Goal: Information Seeking & Learning: Find specific fact

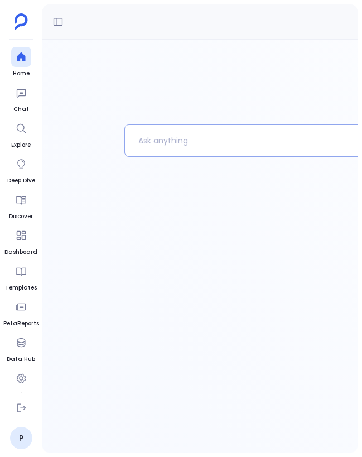
click at [213, 144] on p at bounding box center [317, 140] width 384 height 29
click at [155, 102] on div at bounding box center [335, 246] width 586 height 413
click at [22, 439] on link "P" at bounding box center [21, 438] width 22 height 22
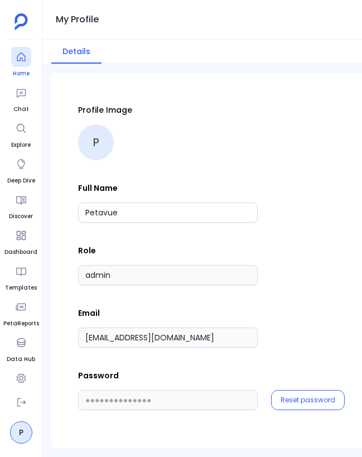
click at [26, 60] on icon at bounding box center [21, 56] width 11 height 11
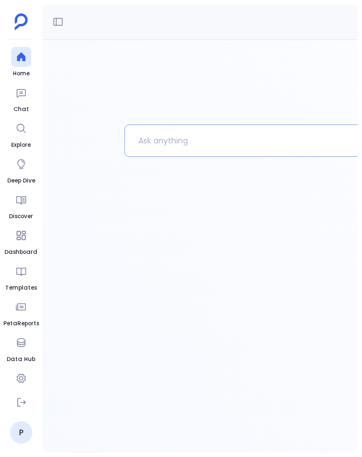
click at [259, 145] on p at bounding box center [316, 140] width 383 height 29
click at [183, 179] on div at bounding box center [336, 289] width 422 height 328
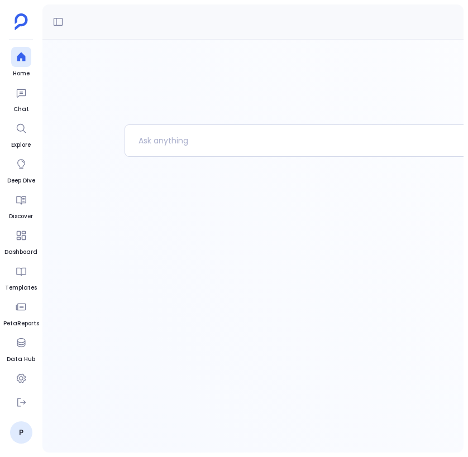
click at [318, 51] on div at bounding box center [335, 246] width 586 height 413
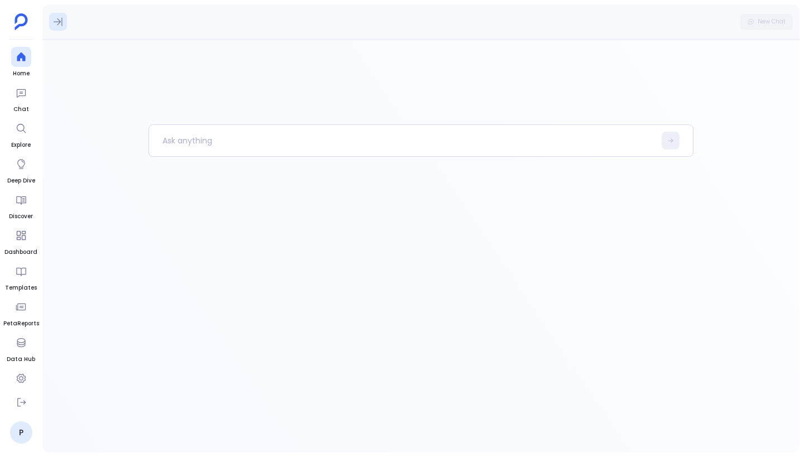
click at [52, 21] on icon at bounding box center [57, 21] width 11 height 11
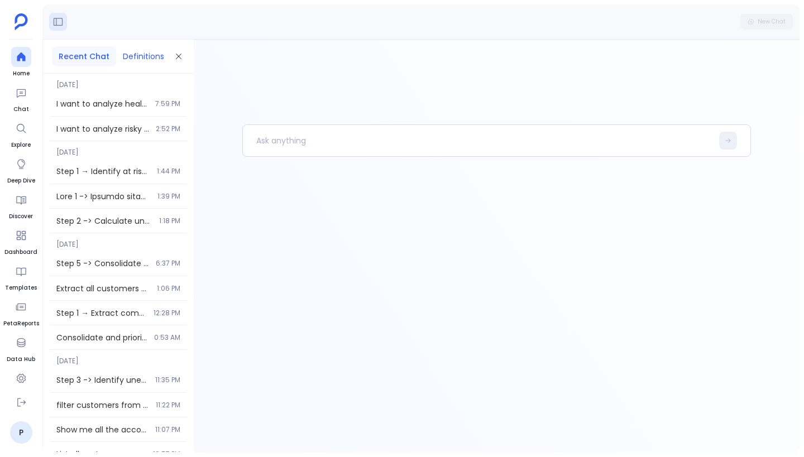
click at [132, 59] on button "Definitions" at bounding box center [143, 56] width 55 height 20
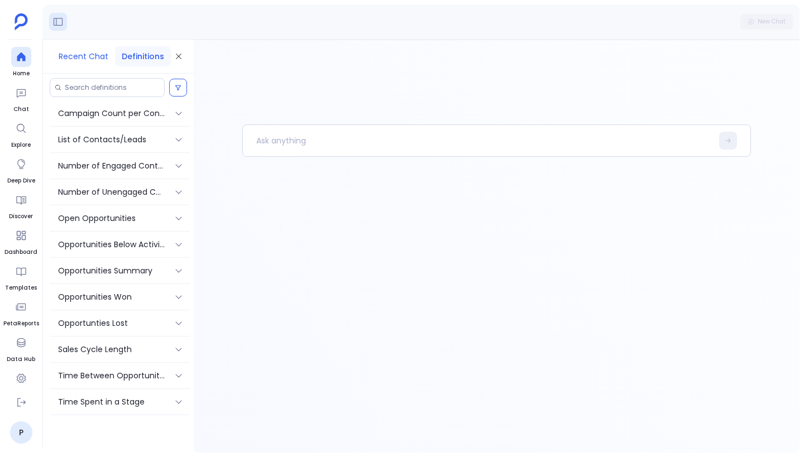
click at [85, 55] on button "Recent Chat" at bounding box center [83, 56] width 63 height 20
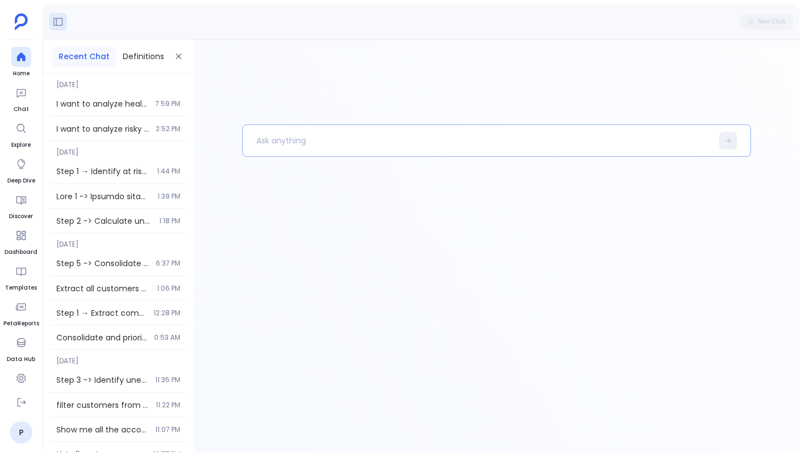
click at [283, 137] on p at bounding box center [478, 140] width 470 height 29
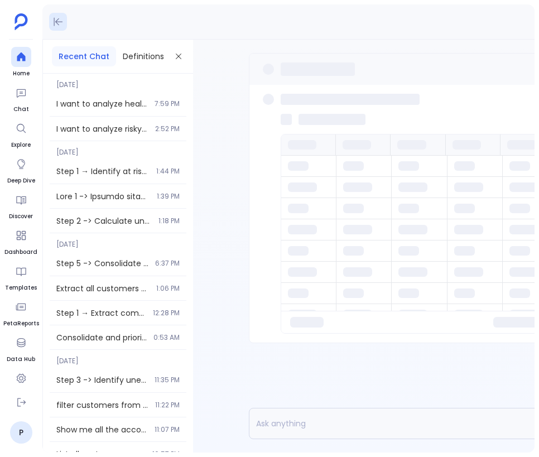
click at [60, 21] on icon at bounding box center [58, 22] width 9 height 8
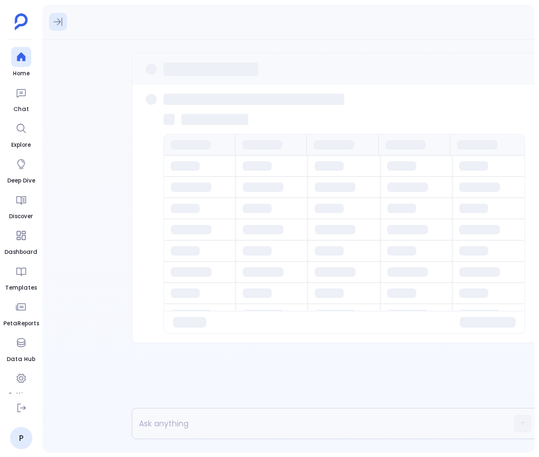
click at [58, 24] on icon at bounding box center [57, 21] width 11 height 11
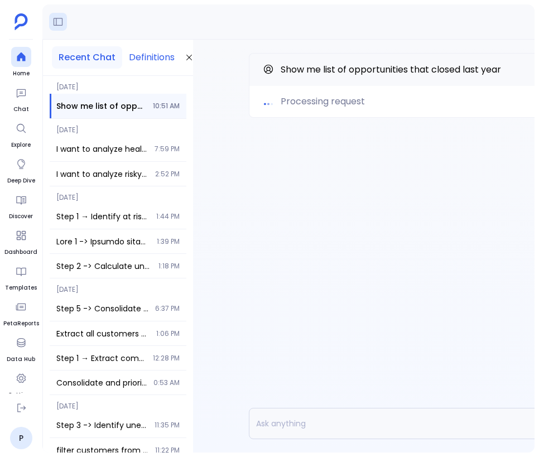
click at [140, 57] on button "Definitions" at bounding box center [151, 57] width 59 height 22
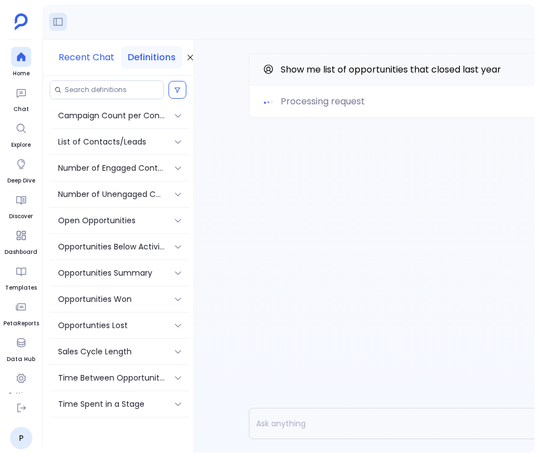
click at [93, 56] on button "Recent Chat" at bounding box center [86, 57] width 69 height 22
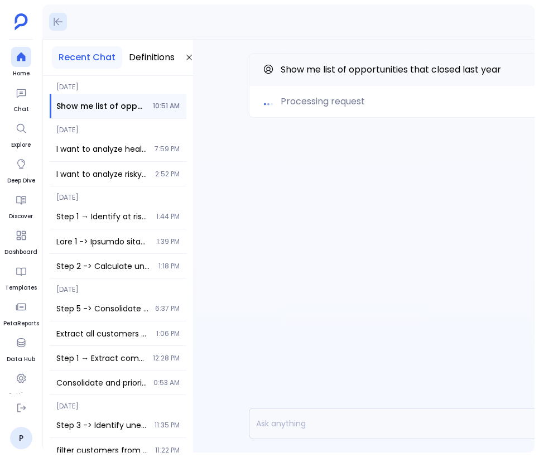
click at [62, 22] on icon at bounding box center [57, 21] width 11 height 11
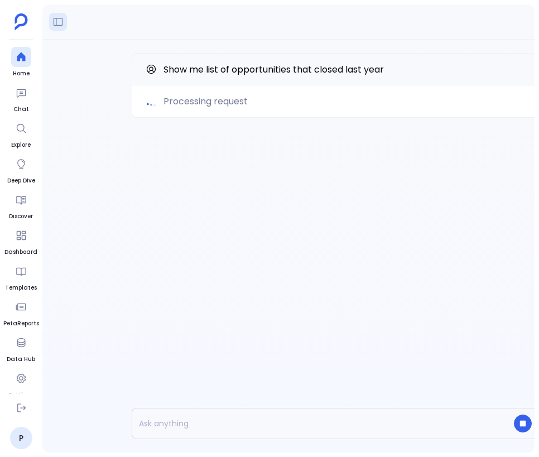
click at [222, 99] on span "Processing request" at bounding box center [206, 101] width 84 height 13
click at [227, 60] on div "Show me list of opportunities that closed last year" at bounding box center [336, 69] width 408 height 33
click at [227, 68] on span "Show me list of opportunities that closed last year" at bounding box center [274, 69] width 221 height 13
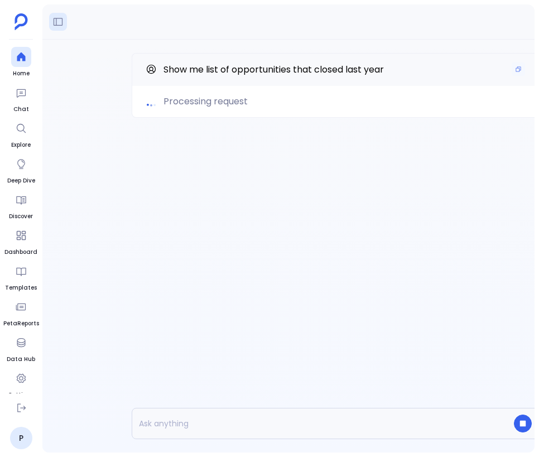
click at [227, 68] on span "Show me list of opportunities that closed last year" at bounding box center [274, 69] width 221 height 13
click at [280, 68] on span "Show me list of opportunities that closed last year" at bounding box center [274, 69] width 221 height 13
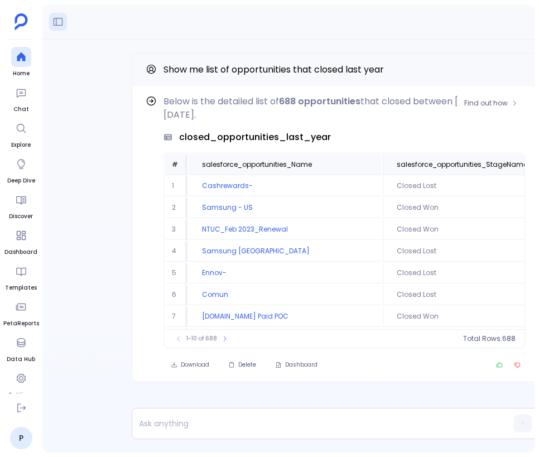
click at [337, 109] on p "Below is the detailed list of 688 opportunities that closed between 2024-01-01 …" at bounding box center [345, 108] width 362 height 27
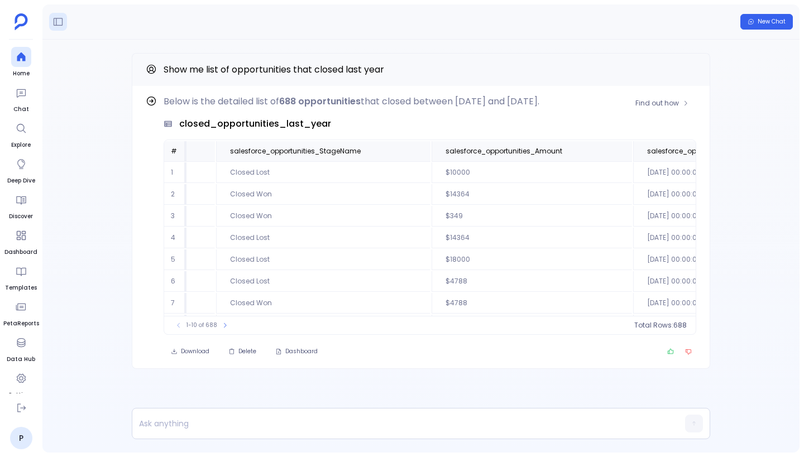
scroll to position [0, 168]
click at [463, 154] on span "salesforce_opportunities_Amount" at bounding box center [503, 151] width 117 height 9
click at [539, 323] on span "585" at bounding box center [666, 325] width 13 height 9
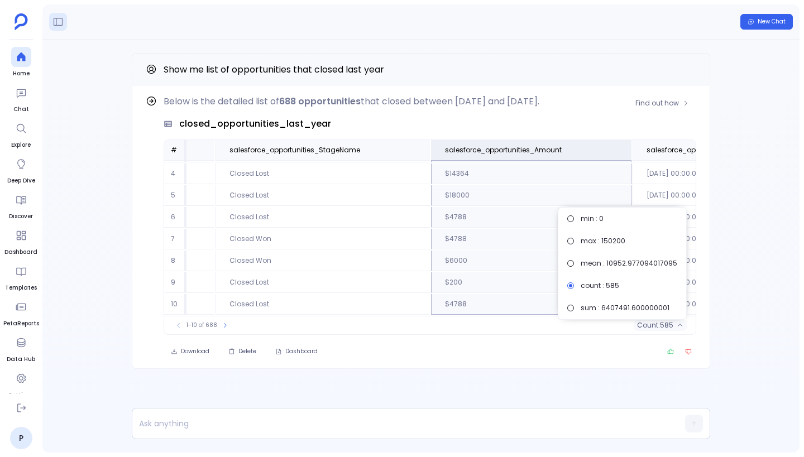
click at [539, 345] on div "Download Delete Dashboard" at bounding box center [430, 352] width 533 height 16
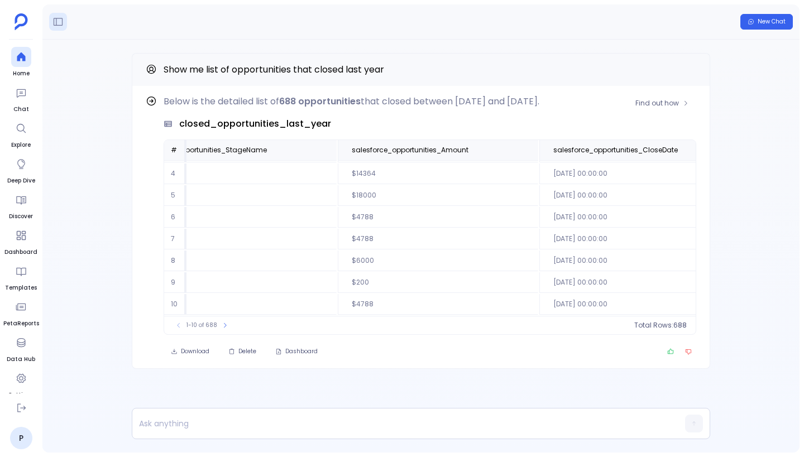
scroll to position [67, 0]
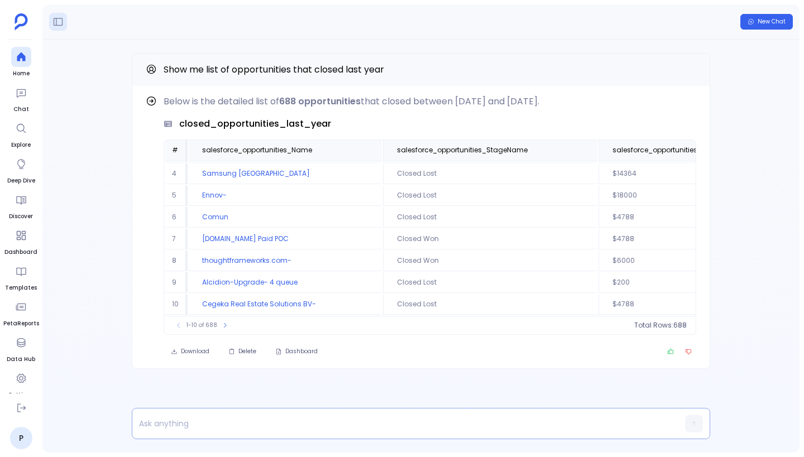
click at [312, 423] on p at bounding box center [399, 424] width 534 height 16
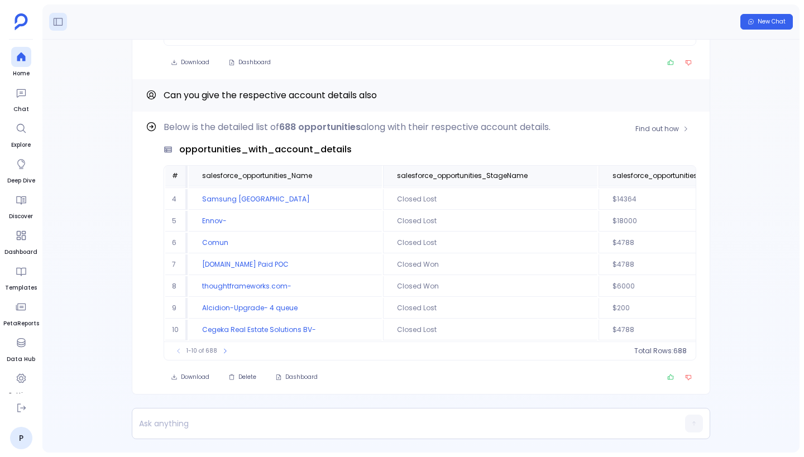
click at [458, 146] on div "opportunities_with_account_details" at bounding box center [430, 149] width 533 height 13
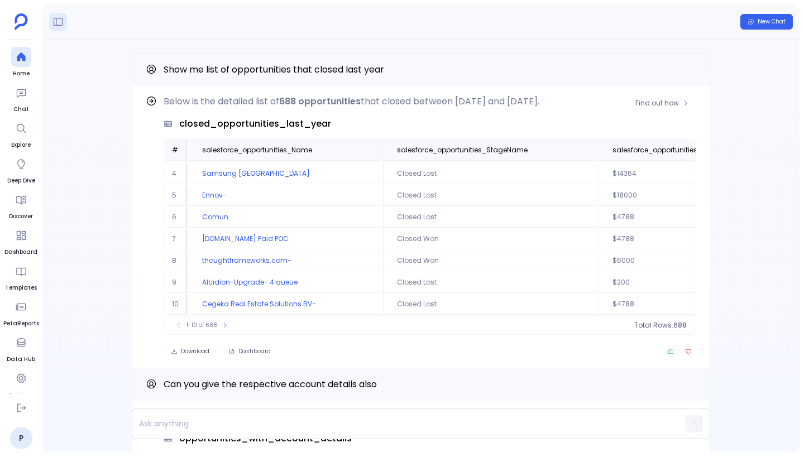
scroll to position [0, 0]
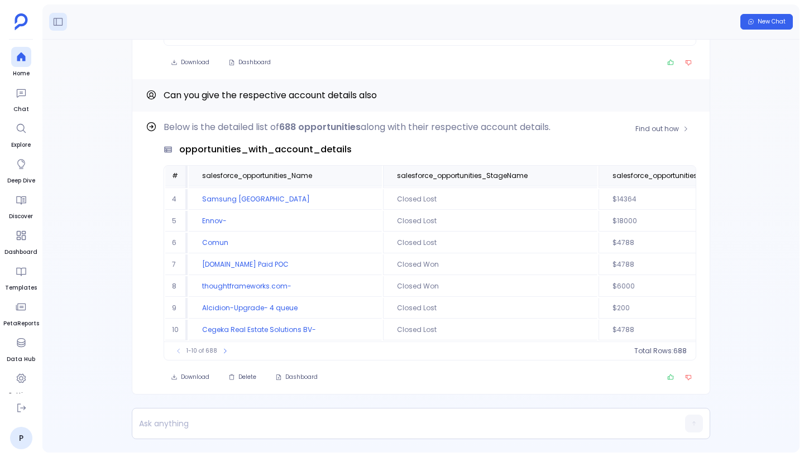
click at [313, 136] on div "Below is the detailed list of 688 opportunities along with their respective acc…" at bounding box center [430, 241] width 533 height 240
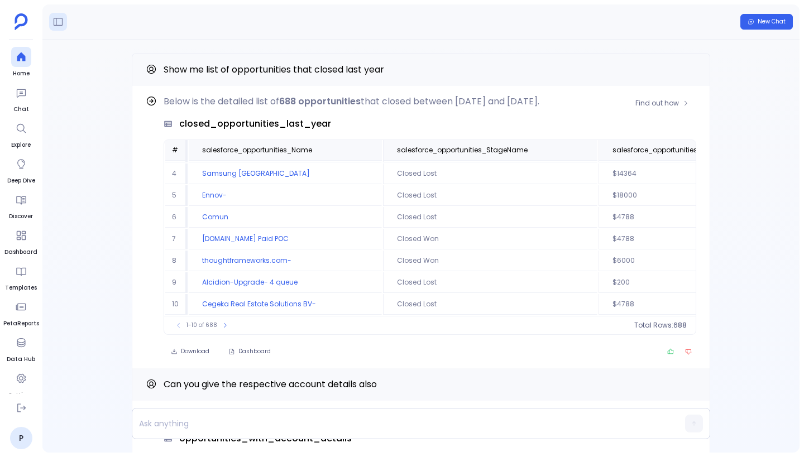
click at [279, 125] on span "closed_opportunities_last_year" at bounding box center [255, 123] width 152 height 13
click at [299, 70] on span "Show me list of opportunities that closed last year" at bounding box center [274, 69] width 221 height 13
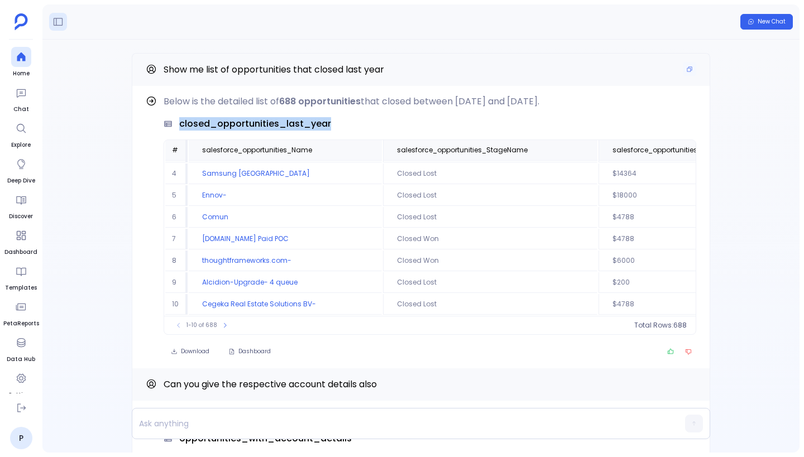
click at [299, 70] on span "Show me list of opportunities that closed last year" at bounding box center [274, 69] width 221 height 13
click at [309, 98] on strong "688 opportunities" at bounding box center [320, 101] width 82 height 13
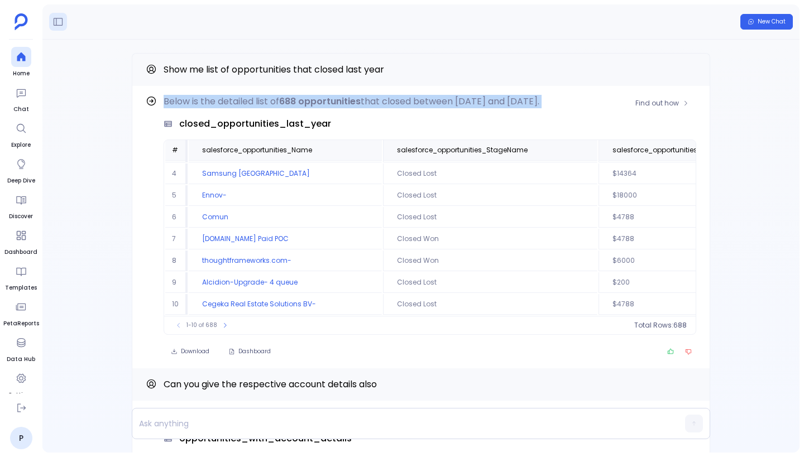
click at [382, 107] on p "Below is the detailed list of 688 opportunities that closed between 2024-01-01 …" at bounding box center [430, 101] width 533 height 13
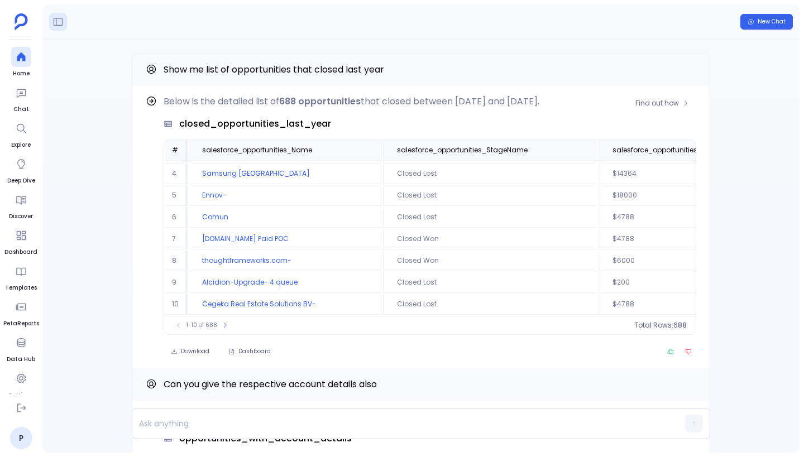
scroll to position [0, 0]
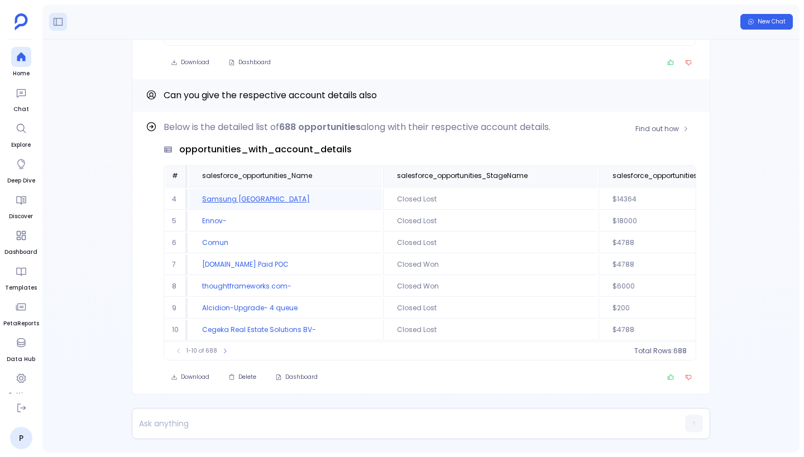
click at [231, 197] on td "Samsung [GEOGRAPHIC_DATA]" at bounding box center [285, 199] width 193 height 21
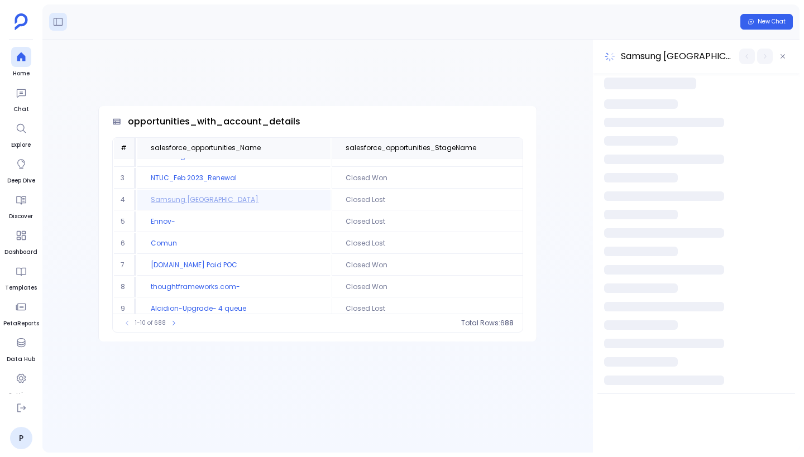
scroll to position [11, 0]
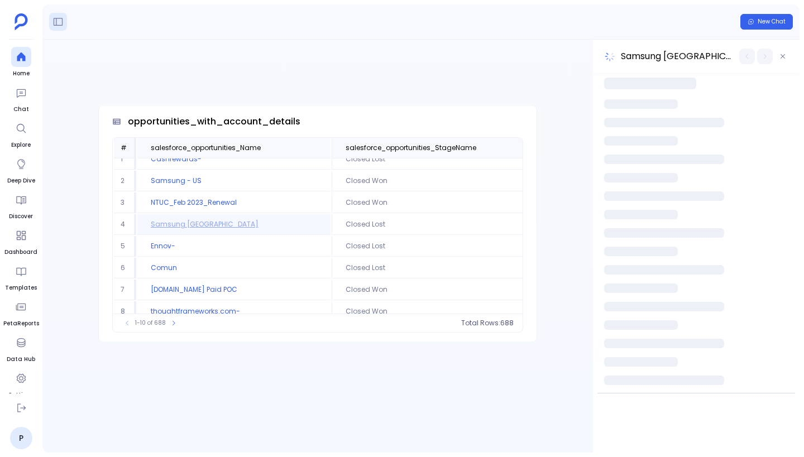
click at [460, 79] on div "opportunities_with_account_details # salesforce_opportunities_Name salesforce_o…" at bounding box center [317, 246] width 551 height 413
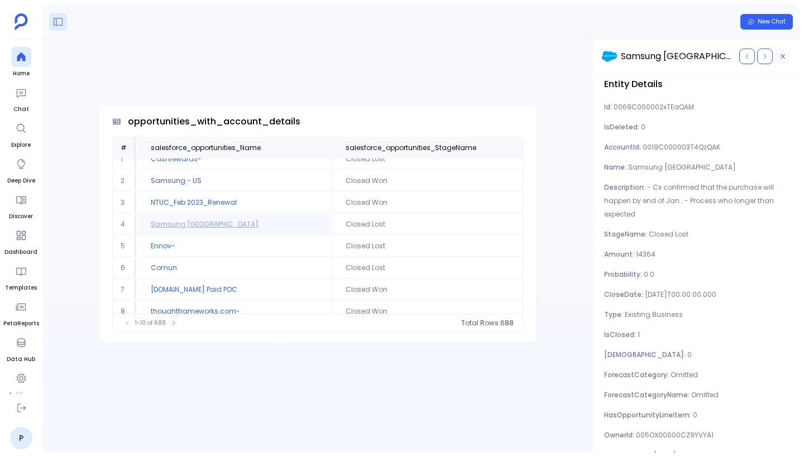
click at [539, 57] on icon "button" at bounding box center [783, 56] width 4 height 4
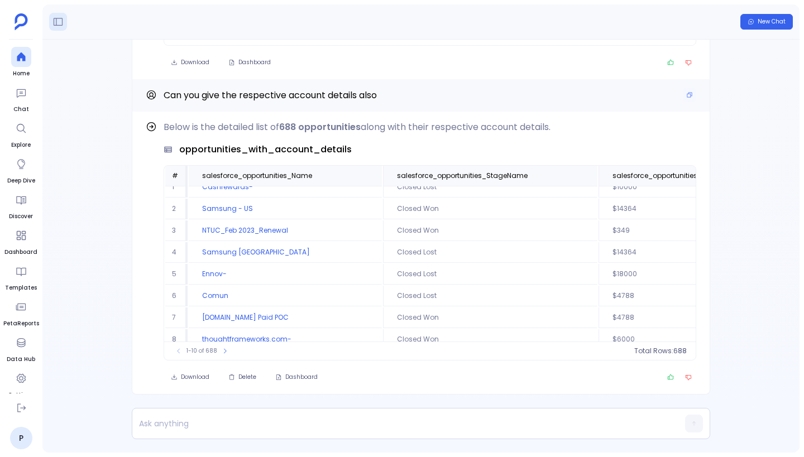
click at [538, 100] on div "Can you give the respective account details also" at bounding box center [421, 95] width 551 height 15
click at [539, 151] on div "opportunities_with_account_details" at bounding box center [430, 149] width 533 height 13
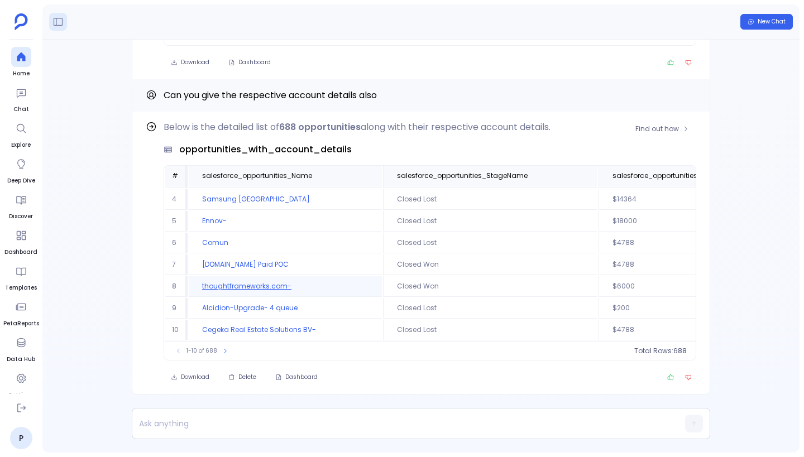
click at [270, 281] on td "thoughtframeworks.com-" at bounding box center [285, 286] width 193 height 21
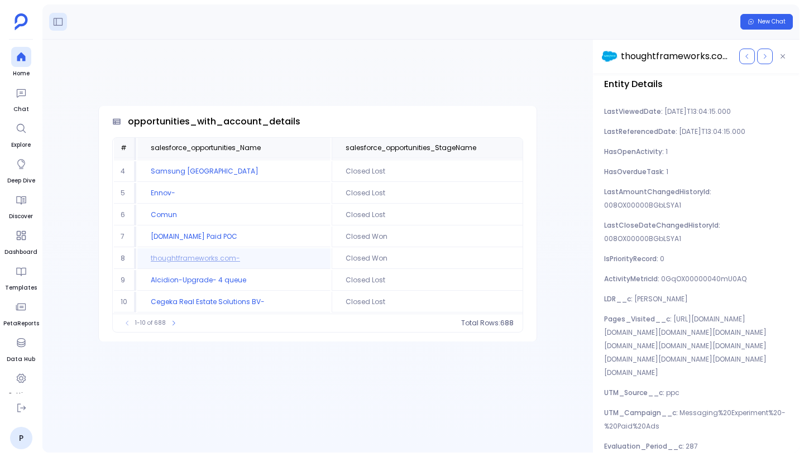
scroll to position [0, 0]
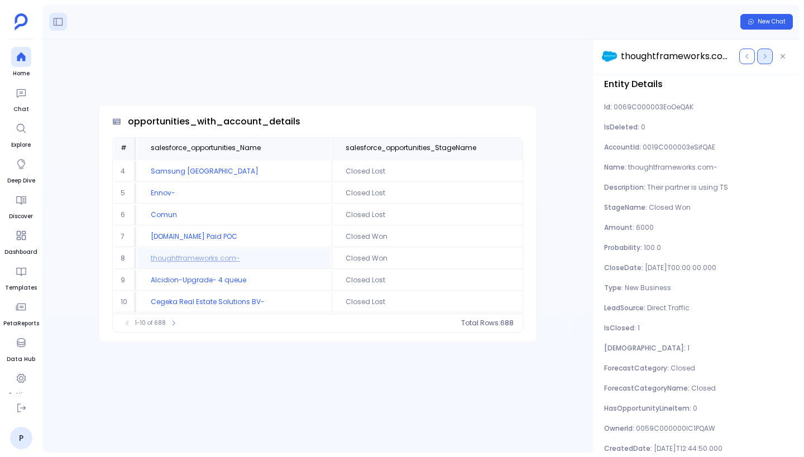
click at [539, 55] on icon "button" at bounding box center [765, 56] width 7 height 7
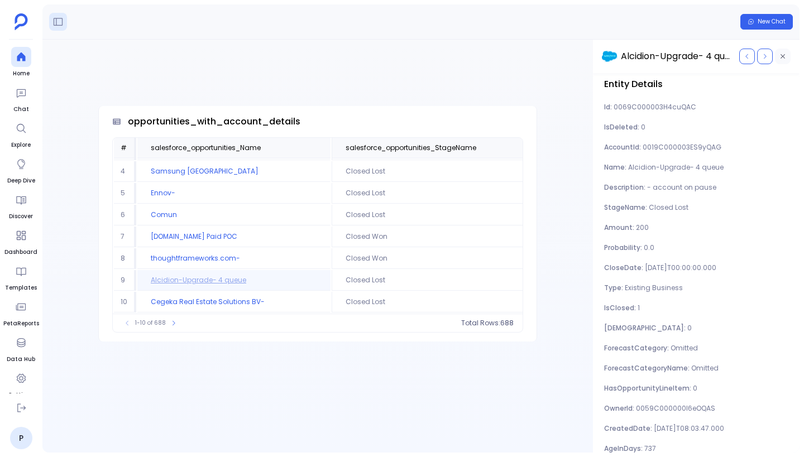
click at [539, 55] on icon "button" at bounding box center [783, 56] width 4 height 4
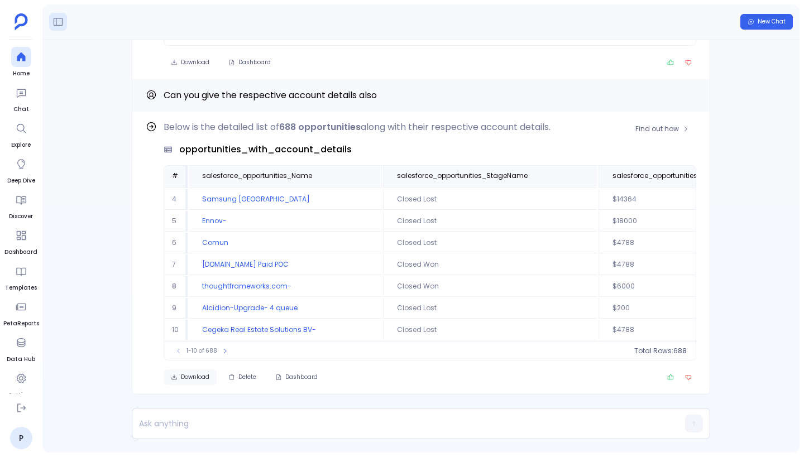
click at [197, 380] on span "Download" at bounding box center [195, 378] width 28 height 8
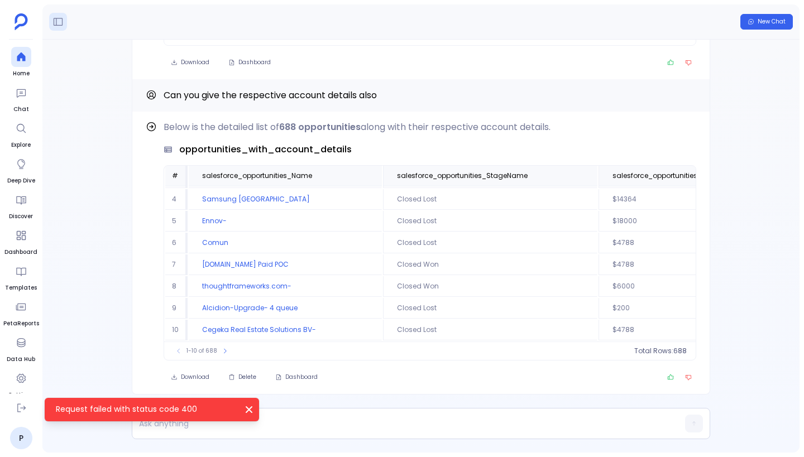
click at [250, 415] on icon "Request failed with status code 400" at bounding box center [248, 409] width 11 height 11
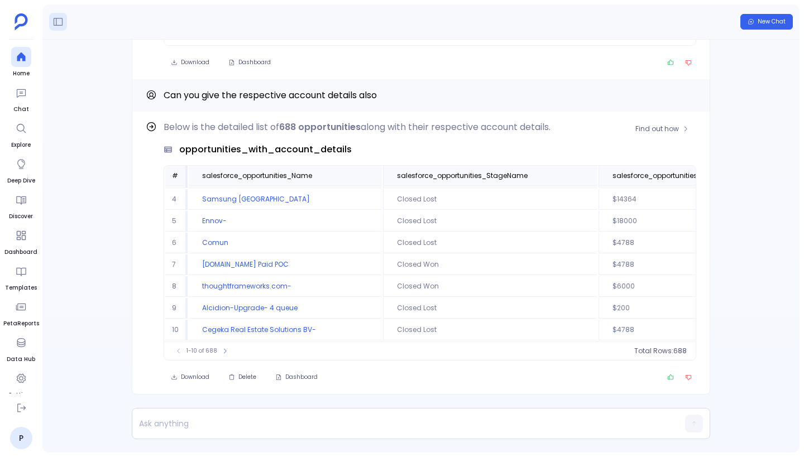
click at [132, 296] on div "Find out how Below is the detailed list of 688 opportunities along with their r…" at bounding box center [421, 253] width 578 height 283
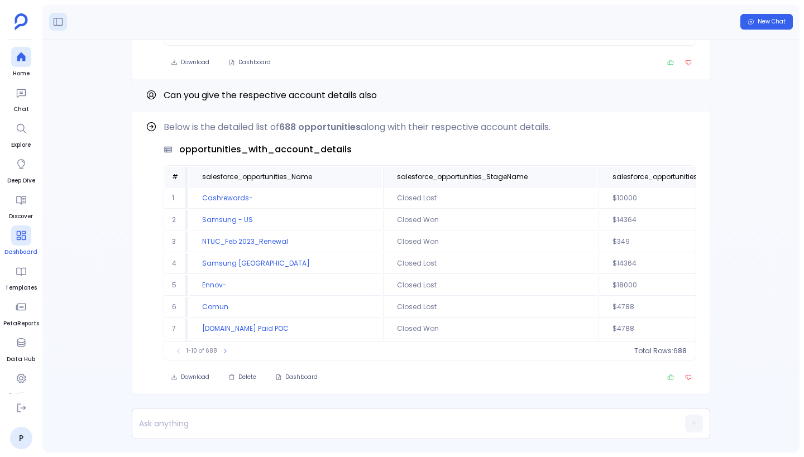
click at [21, 237] on icon at bounding box center [20, 235] width 9 height 9
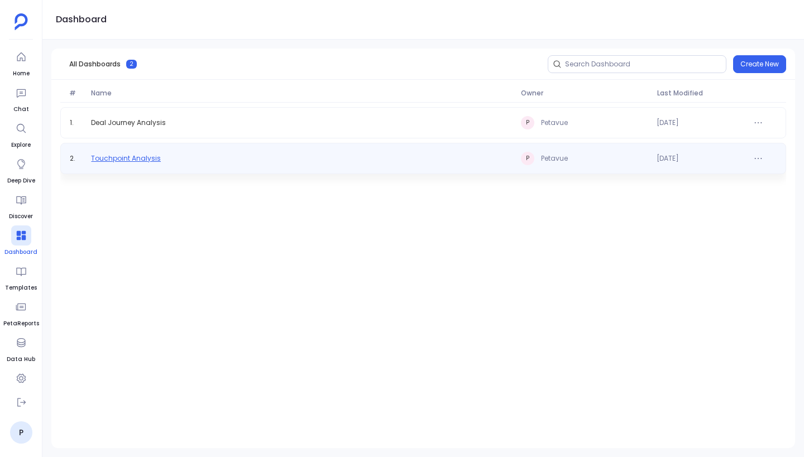
click at [143, 159] on span "Touchpoint Analysis" at bounding box center [126, 158] width 70 height 9
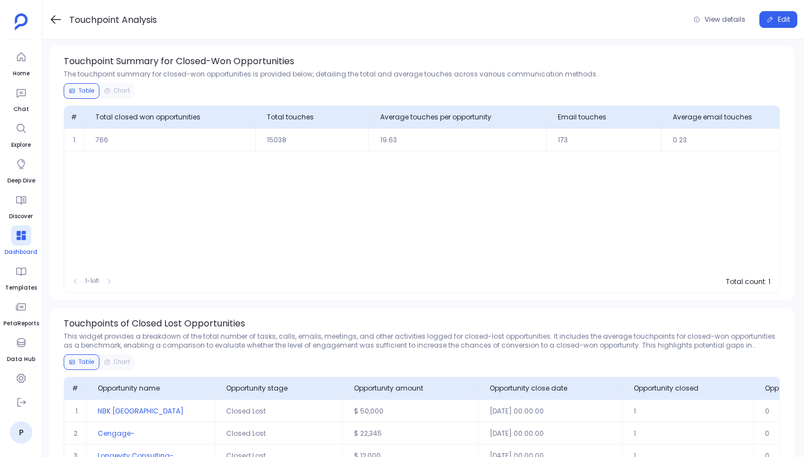
click at [51, 18] on icon at bounding box center [55, 19] width 13 height 13
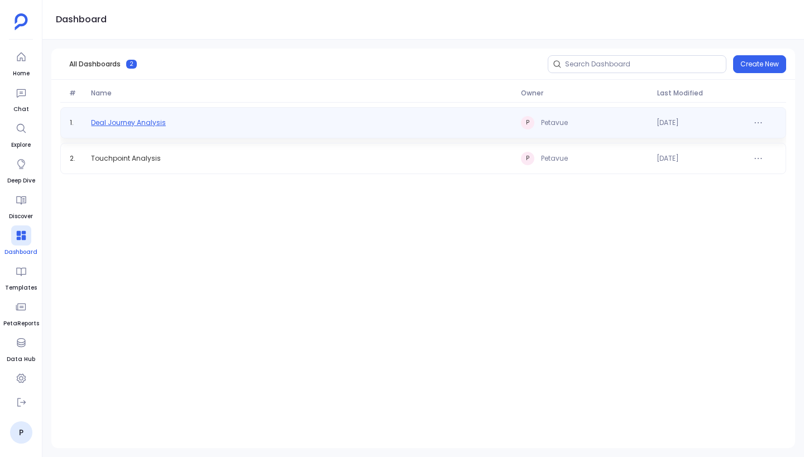
click at [153, 119] on span "Deal Journey Analysis" at bounding box center [128, 122] width 75 height 9
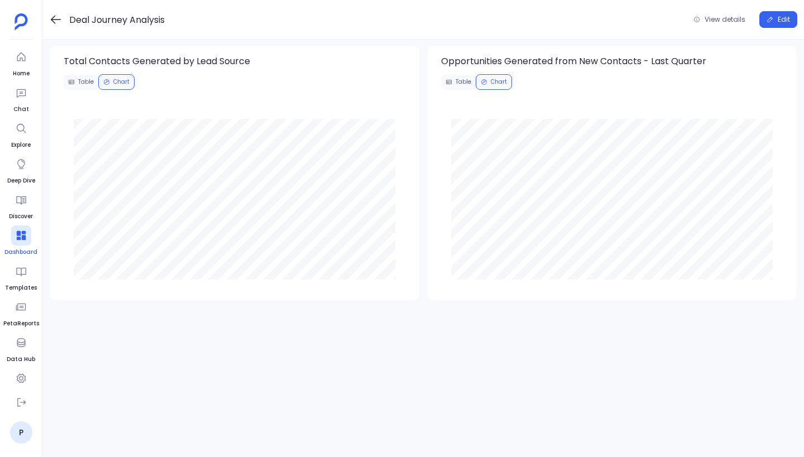
click at [60, 18] on icon at bounding box center [55, 19] width 13 height 13
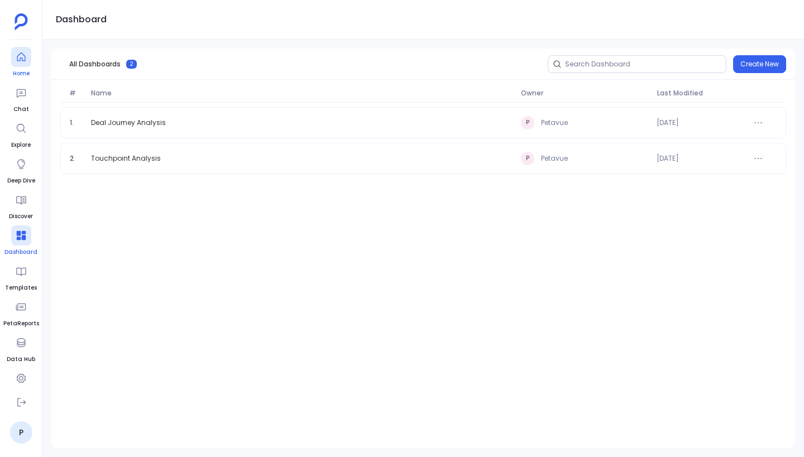
click at [22, 64] on div at bounding box center [21, 57] width 20 height 20
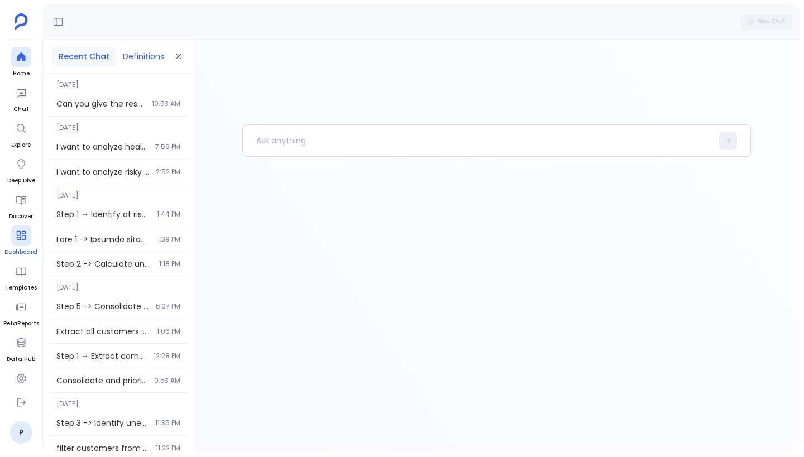
click at [133, 56] on button "Definitions" at bounding box center [143, 56] width 55 height 20
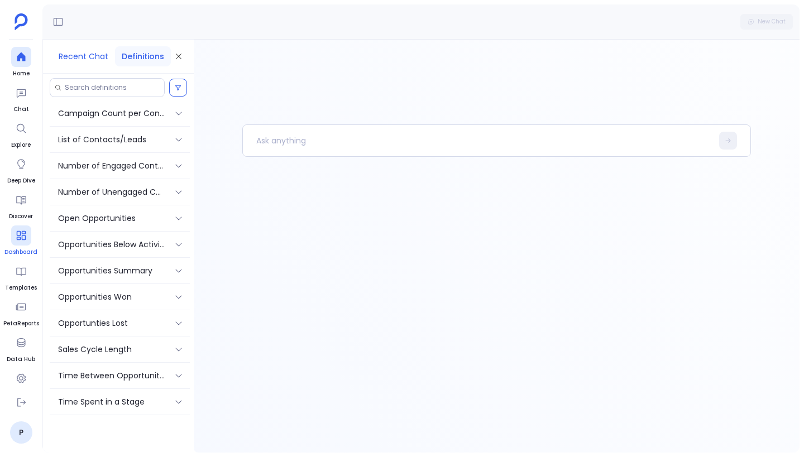
click at [85, 54] on button "Recent Chat" at bounding box center [83, 56] width 63 height 20
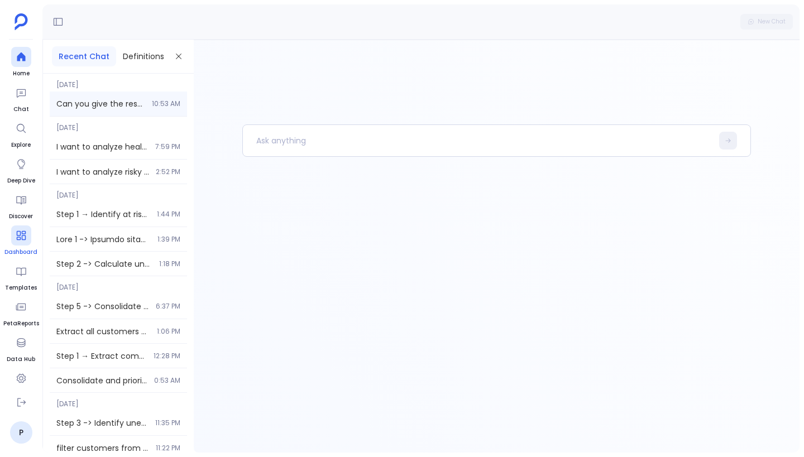
click at [113, 97] on div "Can you give the respective account details also 10:53 AM" at bounding box center [118, 104] width 137 height 25
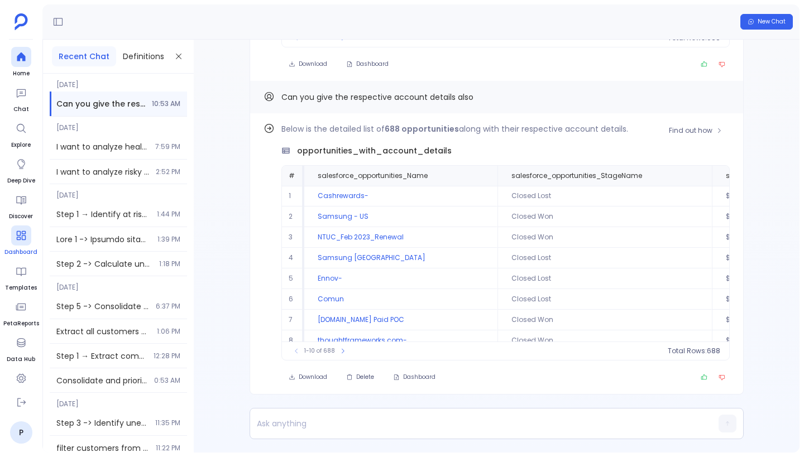
click at [262, 221] on div "Find out how Below is the detailed list of 688 opportunities along with their r…" at bounding box center [497, 253] width 494 height 281
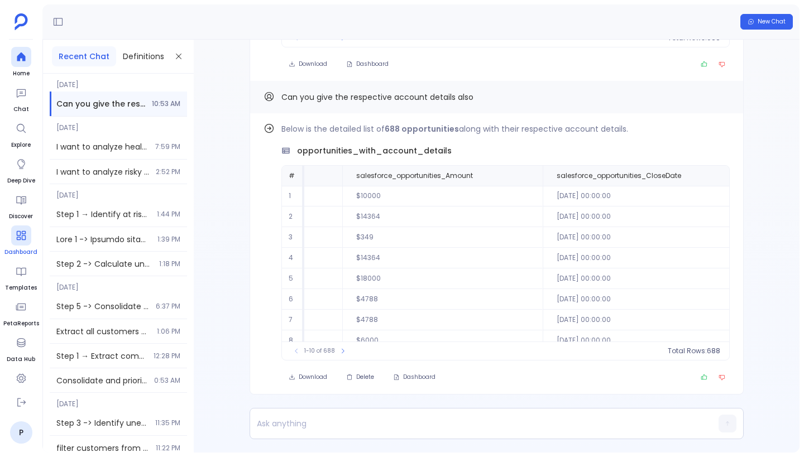
scroll to position [0, 214]
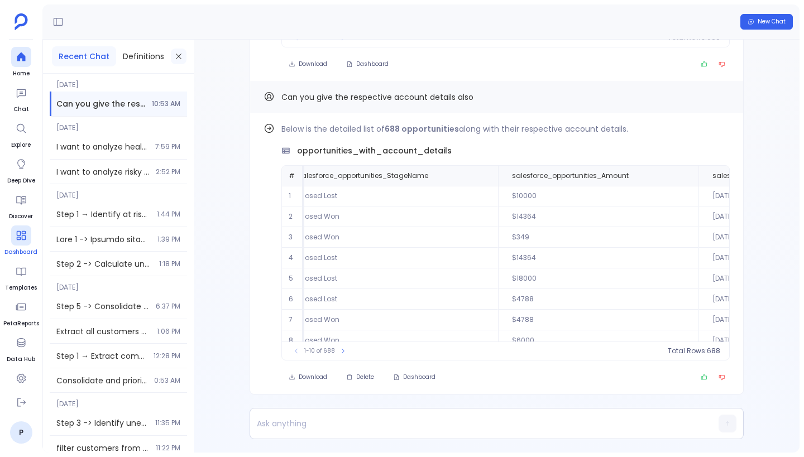
click at [178, 58] on icon at bounding box center [179, 57] width 6 height 6
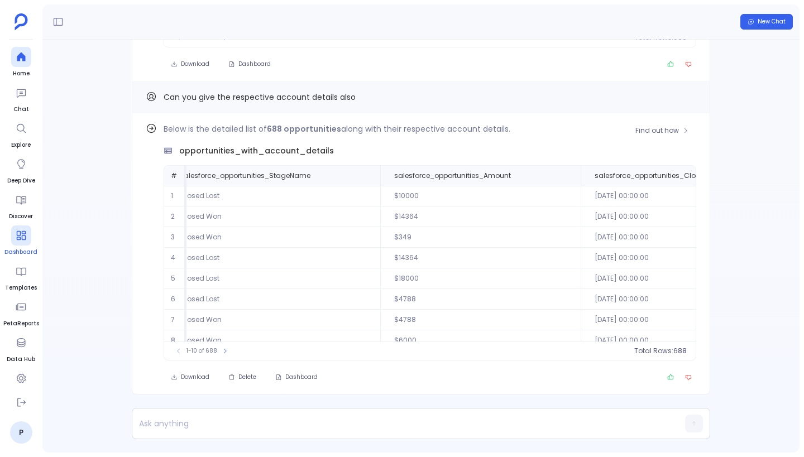
scroll to position [-286, 0]
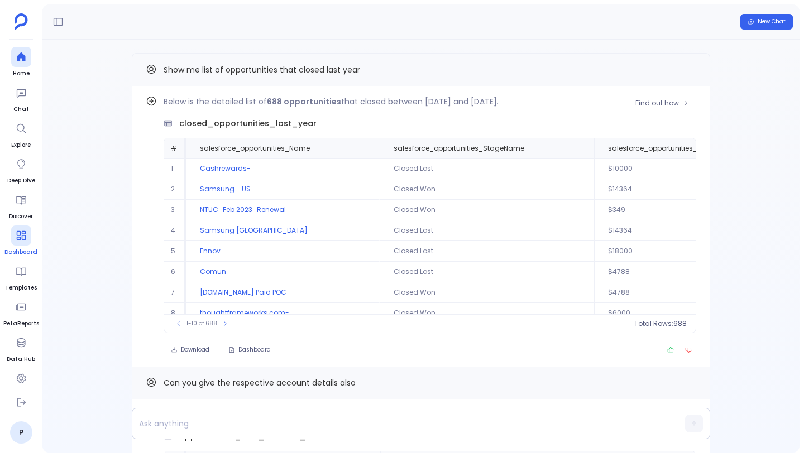
click at [146, 187] on div "Below is the detailed list of 688 opportunities that closed between [DATE] and …" at bounding box center [421, 226] width 551 height 263
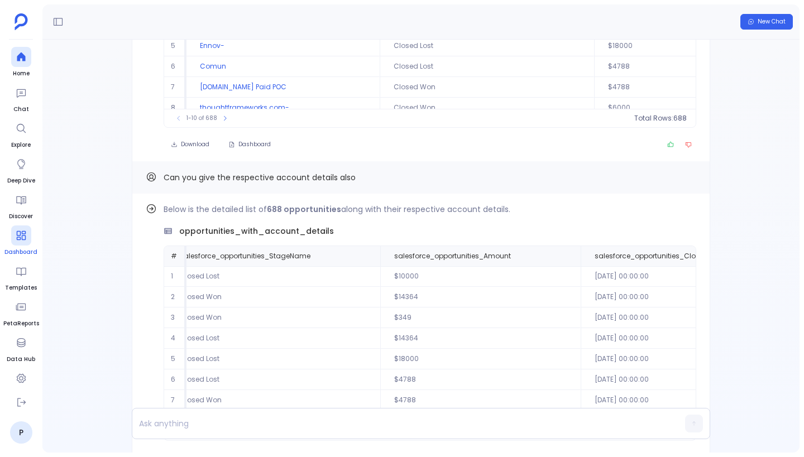
scroll to position [0, 0]
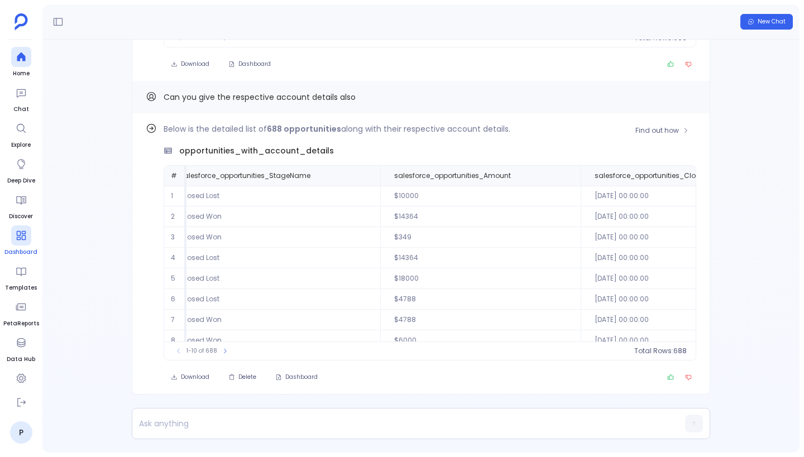
click at [145, 186] on div "Find out how Below is the detailed list of 688 opportunities along with their r…" at bounding box center [421, 253] width 578 height 281
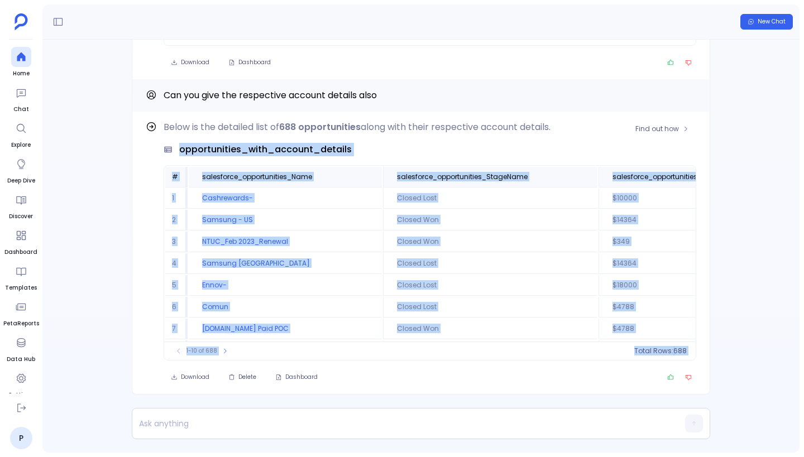
drag, startPoint x: 163, startPoint y: 93, endPoint x: 329, endPoint y: 140, distance: 172.9
click at [329, 140] on div "Find out how Below is the detailed list of 688 opportunities along with their r…" at bounding box center [420, 246] width 757 height 413
click at [329, 140] on div "Below is the detailed list of 688 opportunities along with their respective acc…" at bounding box center [430, 241] width 533 height 240
drag, startPoint x: 360, startPoint y: 151, endPoint x: 162, endPoint y: 93, distance: 205.9
click at [162, 93] on div "Find out how Below is the detailed list of 688 opportunities along with their r…" at bounding box center [420, 246] width 757 height 413
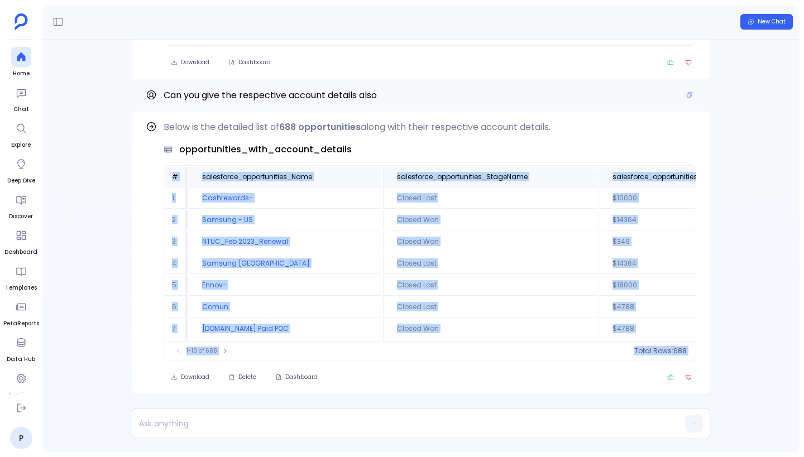
click at [185, 100] on span "Can you give the respective account details also" at bounding box center [270, 95] width 213 height 13
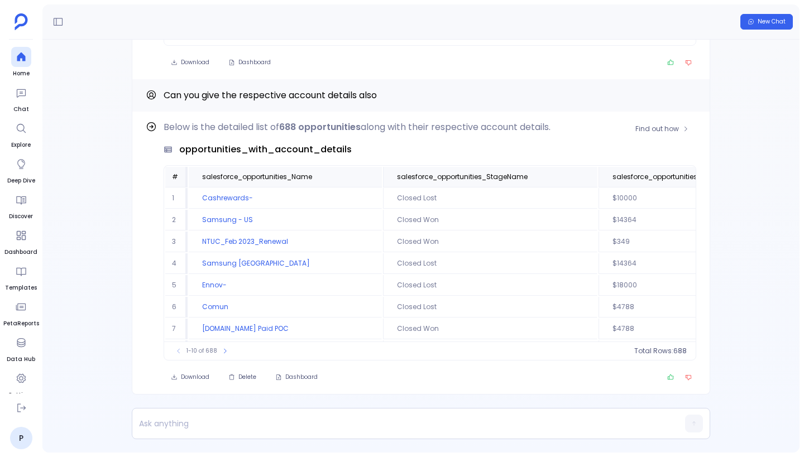
click at [228, 155] on span "opportunities_with_account_details" at bounding box center [265, 149] width 173 height 13
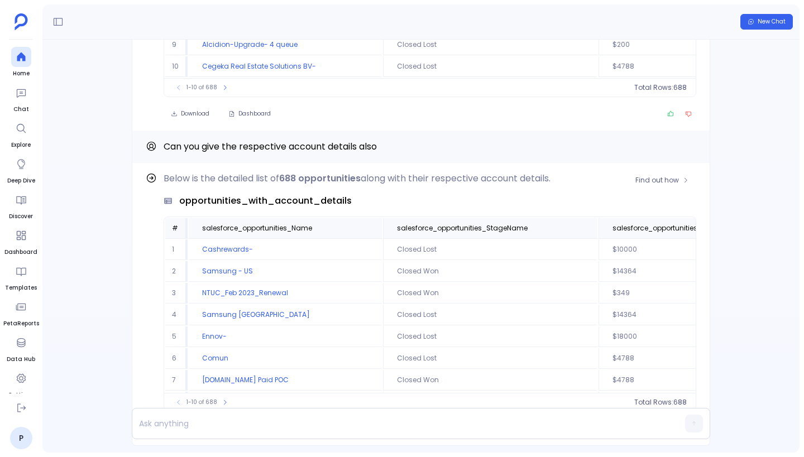
scroll to position [-289, 0]
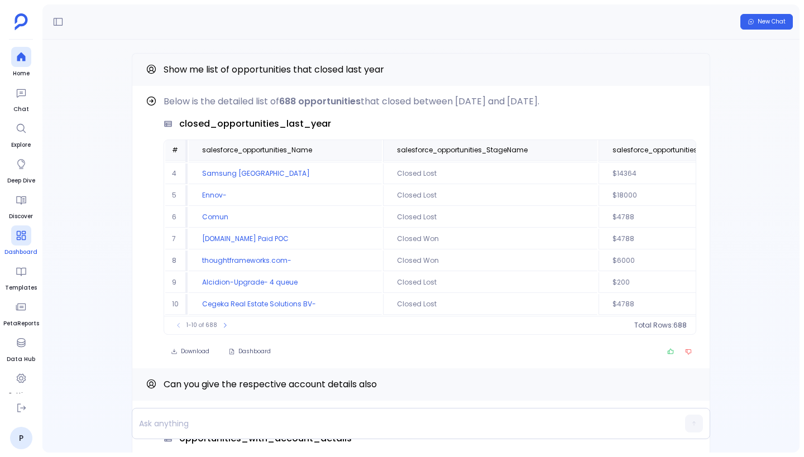
click at [23, 237] on icon at bounding box center [21, 235] width 11 height 11
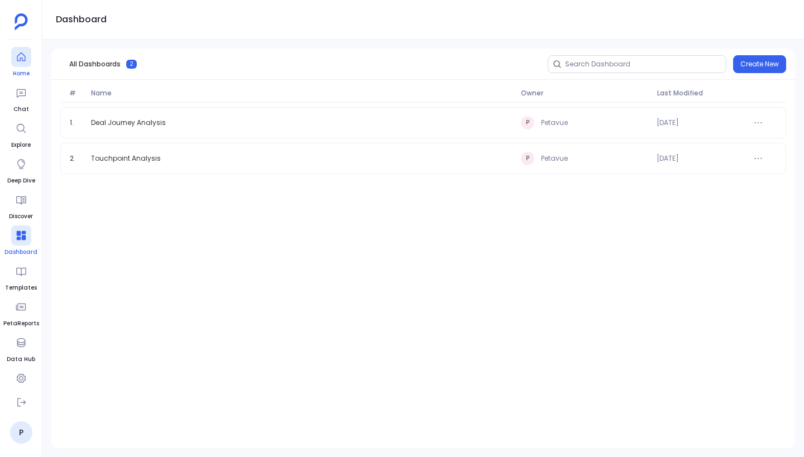
click at [21, 64] on div at bounding box center [21, 57] width 20 height 20
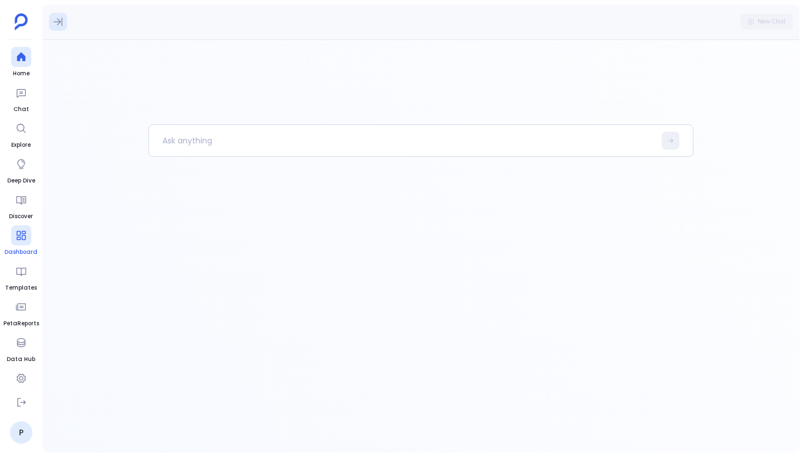
click at [59, 17] on icon at bounding box center [57, 21] width 11 height 11
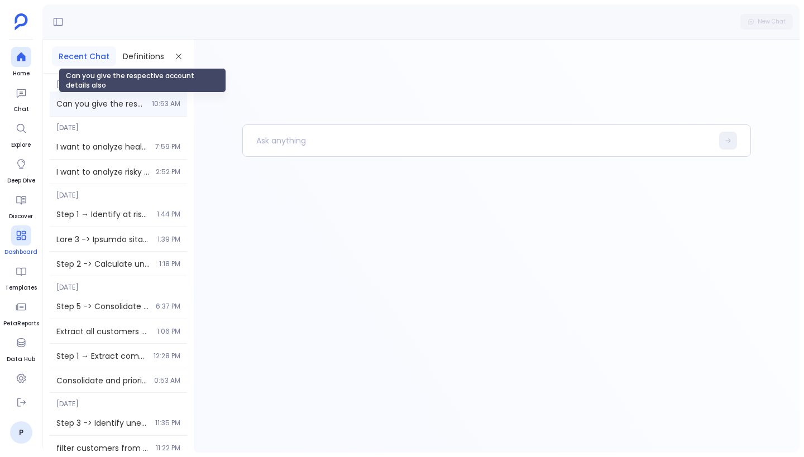
click at [92, 106] on span "Can you give the respective account details also" at bounding box center [100, 103] width 89 height 11
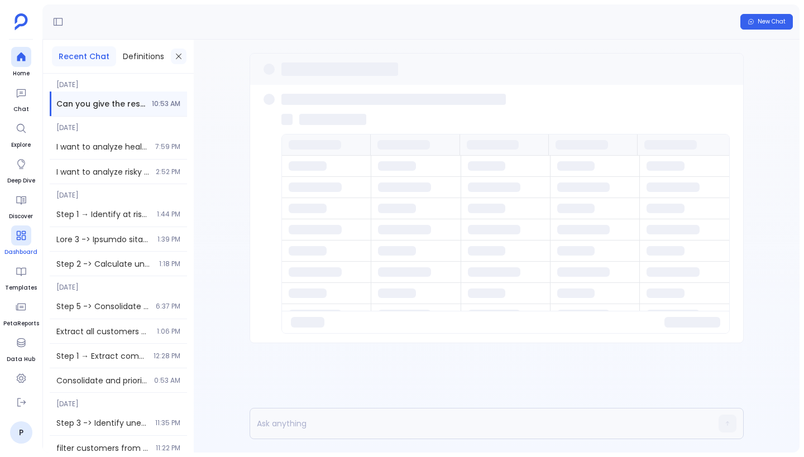
click at [180, 54] on icon at bounding box center [178, 56] width 9 height 9
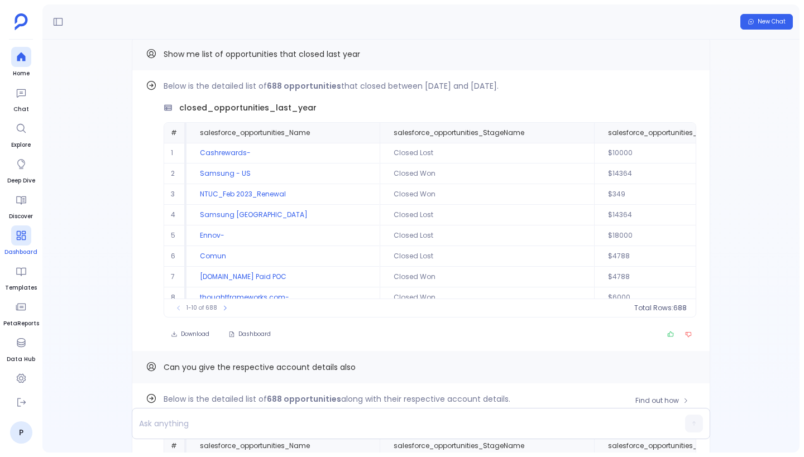
scroll to position [-286, 0]
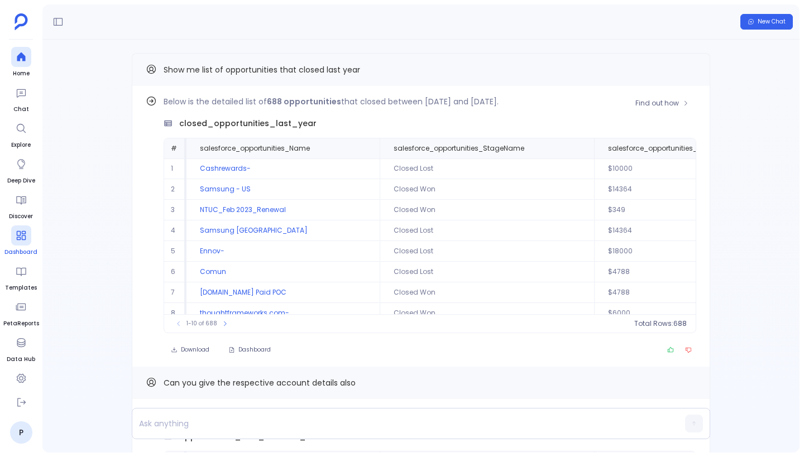
drag, startPoint x: 180, startPoint y: 122, endPoint x: 362, endPoint y: 116, distance: 182.1
click at [362, 116] on div "Below is the detailed list of 688 opportunities that closed between [DATE] and …" at bounding box center [430, 214] width 533 height 238
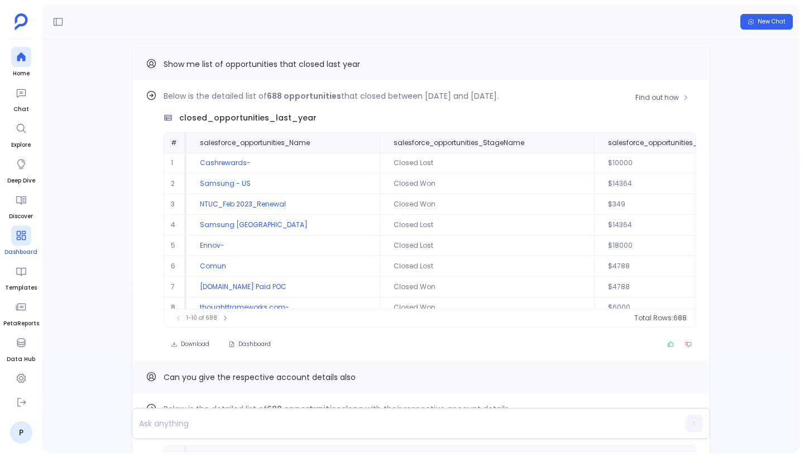
scroll to position [0, 0]
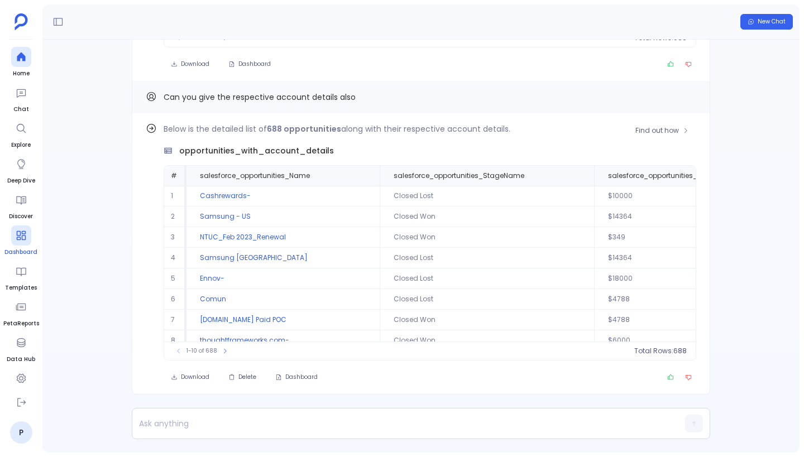
click at [358, 155] on div "opportunities_with_account_details" at bounding box center [430, 151] width 533 height 12
click at [472, 143] on div "Below is the detailed list of 688 opportunities along with their respective acc…" at bounding box center [430, 241] width 533 height 238
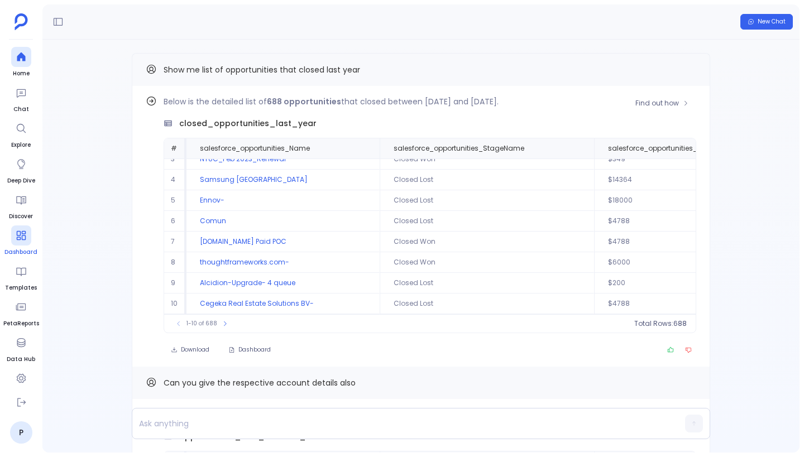
click at [378, 86] on div "Find out how Below is the detailed list of 688 opportunities that closed betwee…" at bounding box center [421, 226] width 578 height 281
click at [27, 404] on button at bounding box center [21, 403] width 20 height 20
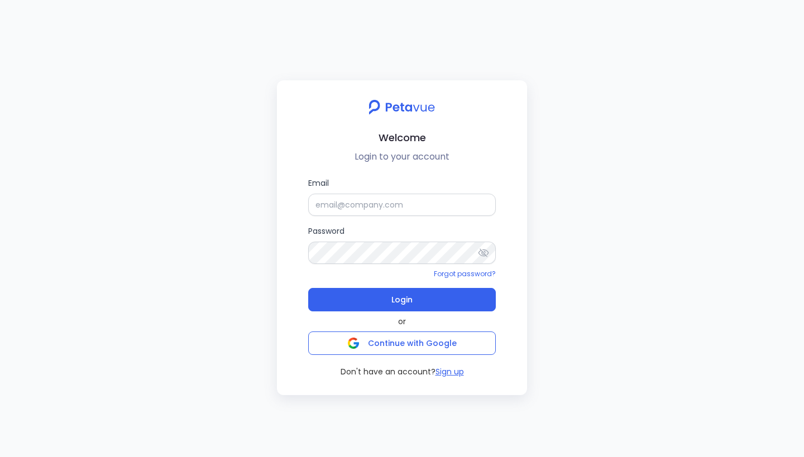
click at [342, 191] on label "Email" at bounding box center [402, 196] width 188 height 39
click at [342, 194] on input "Email" at bounding box center [402, 205] width 188 height 22
click at [344, 205] on input "Email" at bounding box center [402, 205] width 188 height 22
paste input "[EMAIL_ADDRESS][DOMAIN_NAME]"
type input "[EMAIL_ADDRESS][DOMAIN_NAME]"
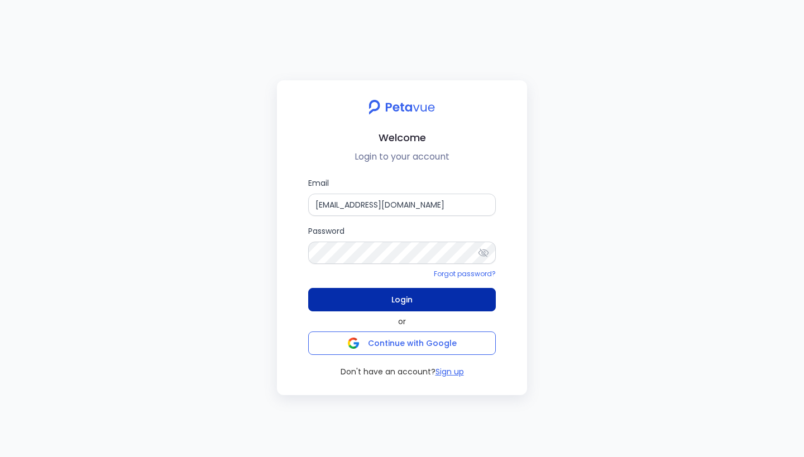
click at [421, 294] on button "Login" at bounding box center [402, 299] width 188 height 23
